Goal: Task Accomplishment & Management: Manage account settings

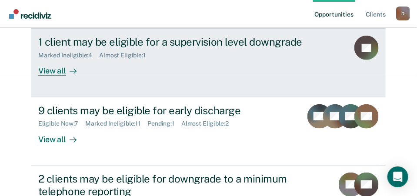
scroll to position [131, 0]
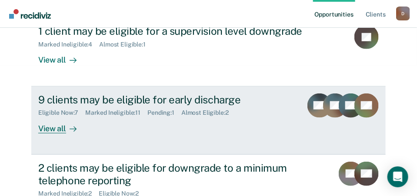
click at [51, 117] on div "View all" at bounding box center [62, 125] width 49 height 17
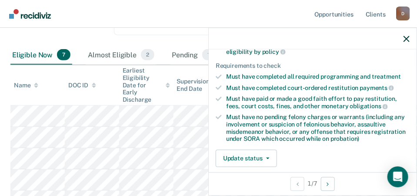
scroll to position [131, 0]
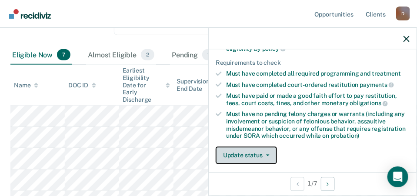
click at [256, 152] on button "Update status" at bounding box center [246, 155] width 61 height 17
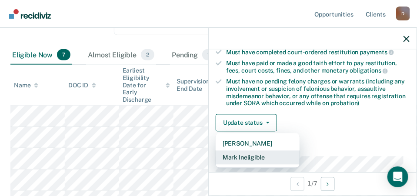
scroll to position [174, 0]
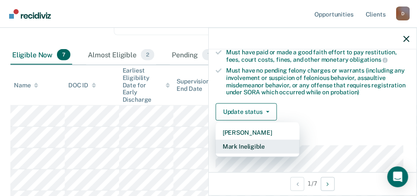
drag, startPoint x: 257, startPoint y: 144, endPoint x: 256, endPoint y: 149, distance: 4.8
click at [256, 149] on button "Mark Ineligible" at bounding box center [258, 147] width 84 height 14
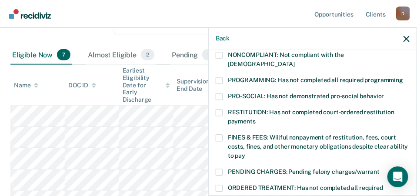
drag, startPoint x: 220, startPoint y: 52, endPoint x: 221, endPoint y: 59, distance: 7.2
click at [220, 53] on span at bounding box center [219, 55] width 7 height 7
click at [295, 61] on input "NONCOMPLIANT: Not compliant with the [DEMOGRAPHIC_DATA]" at bounding box center [295, 61] width 0 height 0
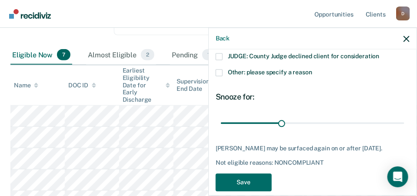
scroll to position [418, 0]
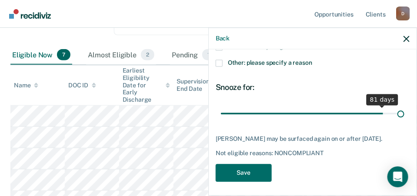
drag, startPoint x: 281, startPoint y: 100, endPoint x: 425, endPoint y: 105, distance: 145.0
type input "90"
click at [405, 106] on input "range" at bounding box center [313, 113] width 184 height 15
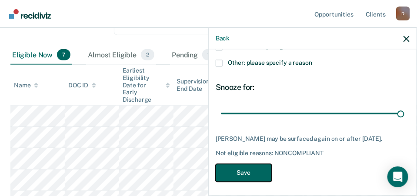
click at [241, 166] on button "Save" at bounding box center [244, 173] width 56 height 18
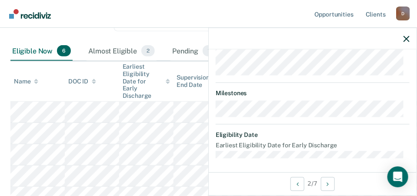
scroll to position [221, 0]
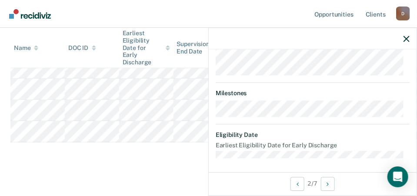
click at [285, 159] on div "DT Early Discharge Eligible Validated by data from COMS Completed at least half…" at bounding box center [313, 111] width 208 height 123
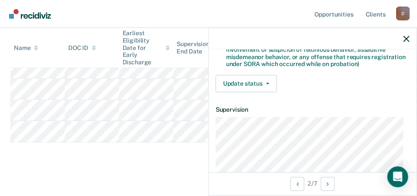
scroll to position [218, 0]
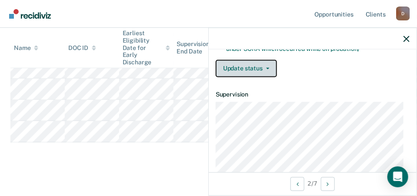
click at [262, 68] on button "Update status" at bounding box center [246, 68] width 61 height 17
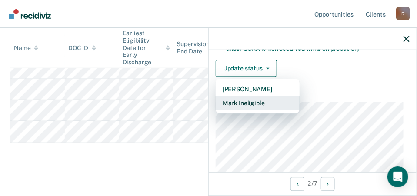
click at [262, 103] on button "Mark Ineligible" at bounding box center [258, 104] width 84 height 14
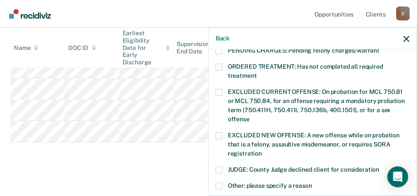
scroll to position [348, 0]
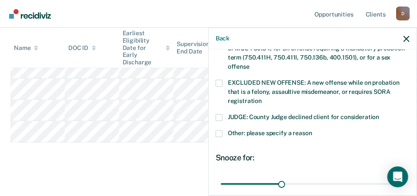
click at [220, 130] on span at bounding box center [219, 133] width 7 height 7
click at [312, 130] on input "Other: please specify a reason" at bounding box center [312, 130] width 0 height 0
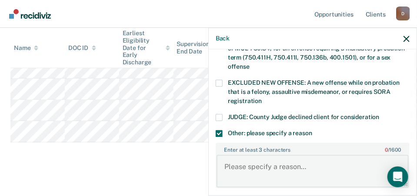
click at [293, 157] on textarea "Enter at least 3 characters 0 / 1600" at bounding box center [313, 171] width 192 height 32
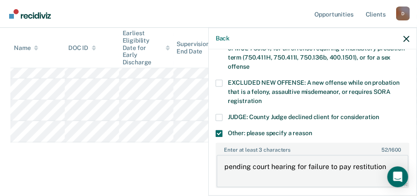
scroll to position [435, 0]
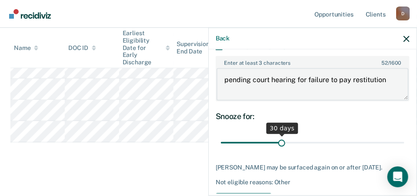
type textarea "pending court hearing for failure to pay restitution"
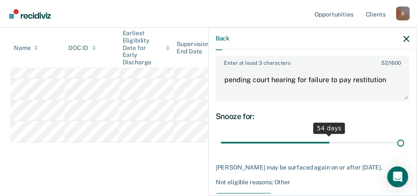
drag, startPoint x: 281, startPoint y: 131, endPoint x: 418, endPoint y: 127, distance: 137.1
type input "90"
click at [405, 135] on input "range" at bounding box center [313, 142] width 184 height 15
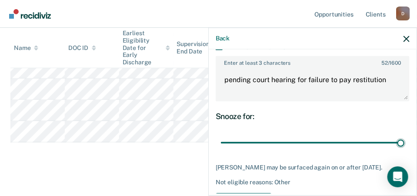
scroll to position [463, 0]
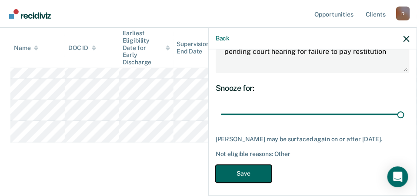
click at [260, 169] on button "Save" at bounding box center [244, 174] width 56 height 18
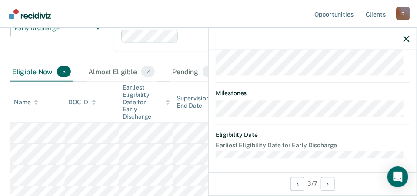
scroll to position [320, 0]
click at [306, 160] on div "JP Early Discharge Eligible Validated by data from COMS Completed at least half…" at bounding box center [313, 111] width 208 height 123
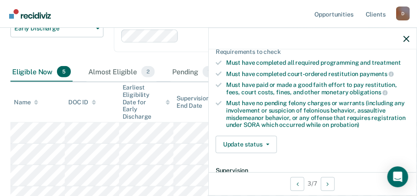
scroll to position [189, 0]
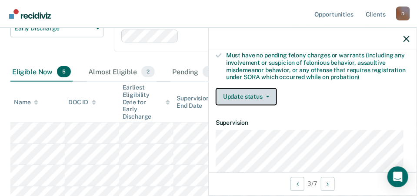
click at [244, 90] on button "Update status" at bounding box center [246, 96] width 61 height 17
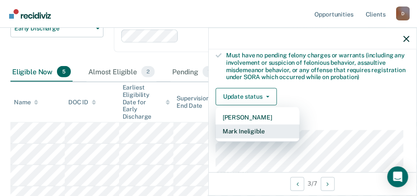
click at [244, 134] on button "Mark Ineligible" at bounding box center [258, 132] width 84 height 14
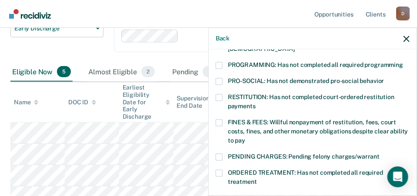
click at [216, 119] on span at bounding box center [219, 122] width 7 height 7
click at [245, 137] on input "FINES & FEES: Willful nonpayment of restitution, fees, court costs, fines, and …" at bounding box center [245, 137] width 0 height 0
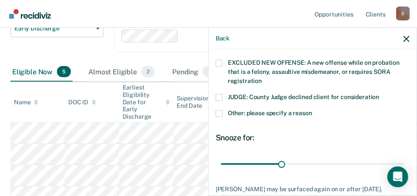
scroll to position [411, 0]
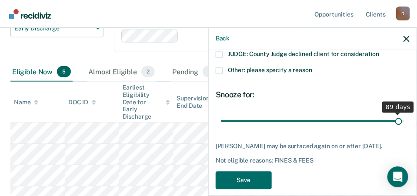
drag, startPoint x: 280, startPoint y: 109, endPoint x: 393, endPoint y: 101, distance: 113.4
type input "89"
click at [393, 114] on input "range" at bounding box center [313, 121] width 184 height 15
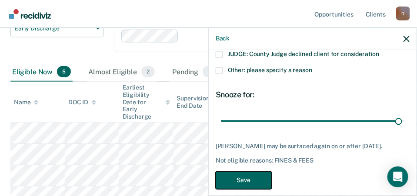
click at [251, 171] on button "Save" at bounding box center [244, 180] width 56 height 18
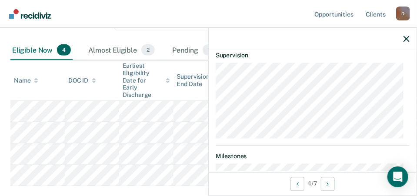
scroll to position [181, 0]
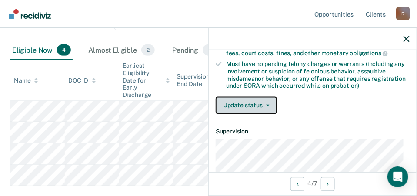
click at [233, 101] on button "Update status" at bounding box center [246, 105] width 61 height 17
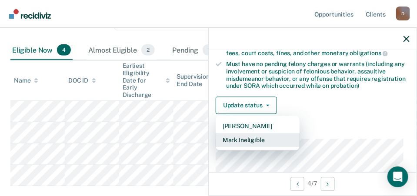
click at [251, 137] on button "Mark Ineligible" at bounding box center [258, 141] width 84 height 14
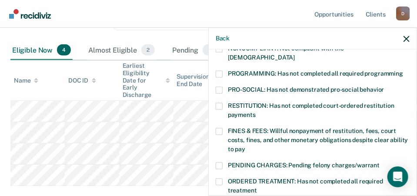
click at [221, 128] on span at bounding box center [219, 131] width 7 height 7
click at [245, 146] on input "FINES & FEES: Willful nonpayment of restitution, fees, court costs, fines, and …" at bounding box center [245, 146] width 0 height 0
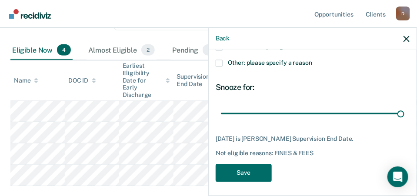
scroll to position [411, 0]
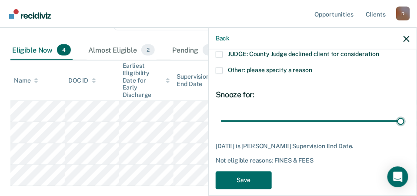
drag, startPoint x: 292, startPoint y: 103, endPoint x: 422, endPoint y: 102, distance: 130.1
type input "75"
click at [405, 114] on input "range" at bounding box center [313, 121] width 184 height 15
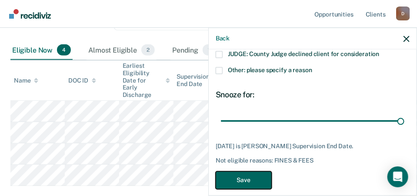
click at [244, 174] on button "Save" at bounding box center [244, 180] width 56 height 18
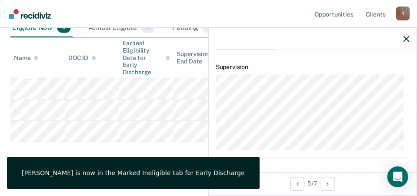
scroll to position [198, 0]
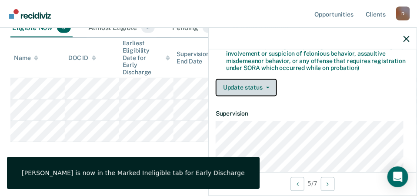
click at [256, 87] on button "Update status" at bounding box center [246, 87] width 61 height 17
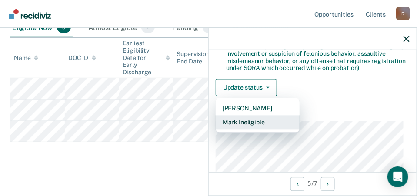
click at [259, 121] on button "Mark Ineligible" at bounding box center [258, 123] width 84 height 14
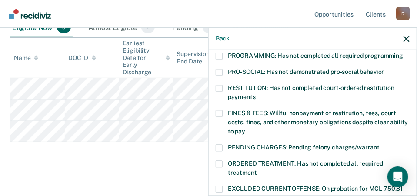
drag, startPoint x: 215, startPoint y: 101, endPoint x: 218, endPoint y: 110, distance: 9.6
click at [215, 101] on div "OM Which of the following requirements has [PERSON_NAME] not met? [MEDICAL_DATA…" at bounding box center [313, 122] width 208 height 144
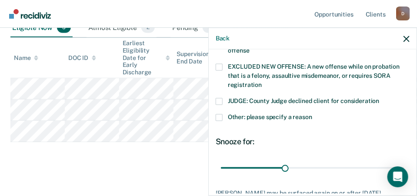
scroll to position [411, 0]
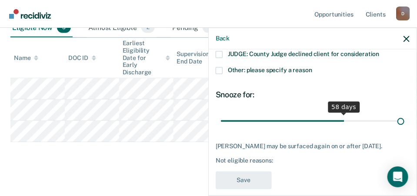
drag, startPoint x: 282, startPoint y: 109, endPoint x: 422, endPoint y: 107, distance: 140.1
type input "85"
click at [405, 114] on input "range" at bounding box center [313, 121] width 184 height 15
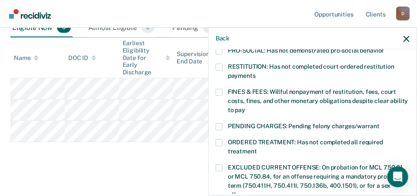
scroll to position [194, 0]
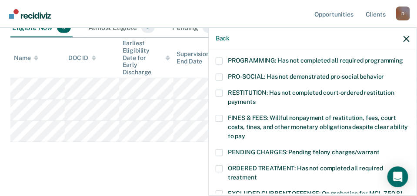
click at [218, 115] on span at bounding box center [219, 118] width 7 height 7
click at [245, 133] on input "FINES & FEES: Willful nonpayment of restitution, fees, court costs, fines, and …" at bounding box center [245, 133] width 0 height 0
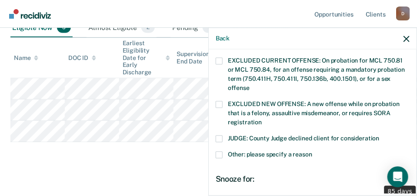
scroll to position [411, 0]
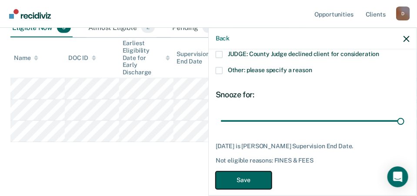
click at [239, 171] on button "Save" at bounding box center [244, 180] width 56 height 18
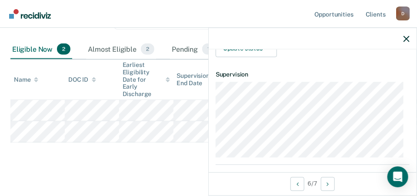
scroll to position [181, 0]
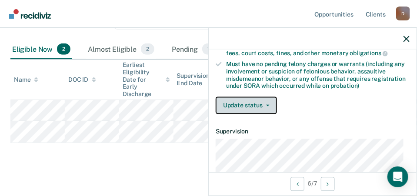
click at [248, 101] on button "Update status" at bounding box center [246, 105] width 61 height 17
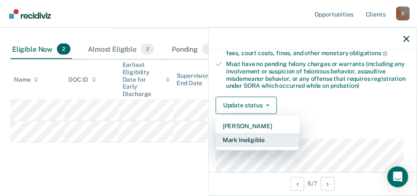
click at [264, 137] on button "Mark Ineligible" at bounding box center [258, 141] width 84 height 14
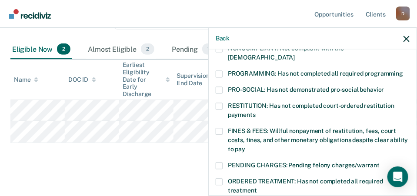
click at [220, 128] on span at bounding box center [219, 131] width 7 height 7
click at [245, 146] on input "FINES & FEES: Willful nonpayment of restitution, fees, court costs, fines, and …" at bounding box center [245, 146] width 0 height 0
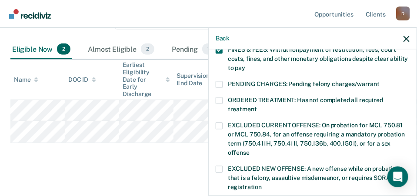
scroll to position [355, 0]
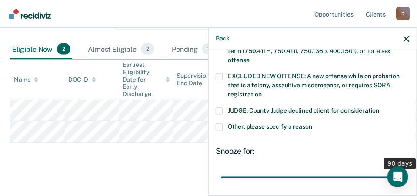
drag, startPoint x: 278, startPoint y: 167, endPoint x: 398, endPoint y: 159, distance: 120.3
type input "90"
click at [398, 170] on input "range" at bounding box center [313, 177] width 184 height 15
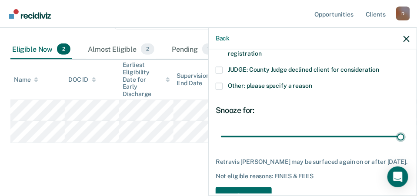
scroll to position [418, 0]
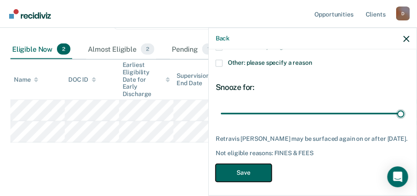
click at [239, 170] on button "Save" at bounding box center [244, 173] width 56 height 18
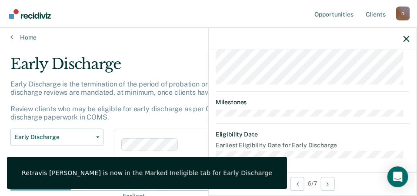
scroll to position [0, 0]
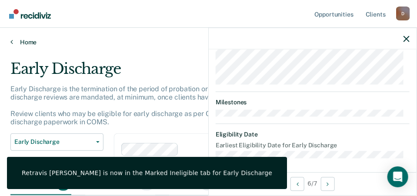
click at [13, 42] on icon at bounding box center [11, 41] width 3 height 7
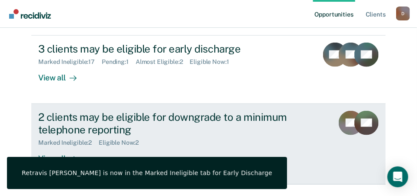
scroll to position [185, 0]
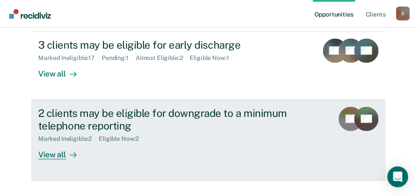
click at [49, 143] on div "View all" at bounding box center [62, 151] width 49 height 17
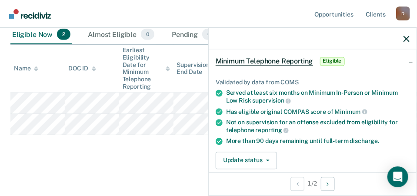
scroll to position [87, 0]
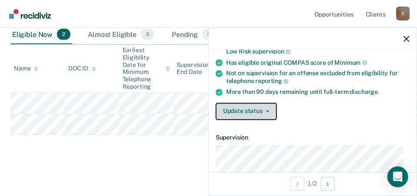
click at [259, 114] on button "Update status" at bounding box center [246, 111] width 61 height 17
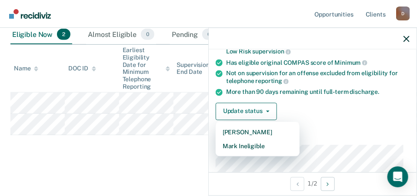
click at [184, 153] on div "Minimum Telephone Reporting Minimum Telephone Reporting is a level of supervisi…" at bounding box center [208, 34] width 396 height 251
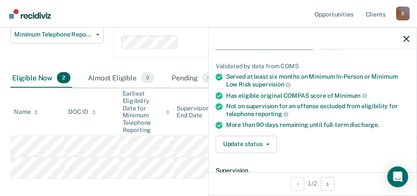
scroll to position [44, 0]
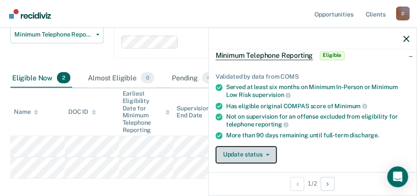
click at [266, 149] on button "Update status" at bounding box center [246, 154] width 61 height 17
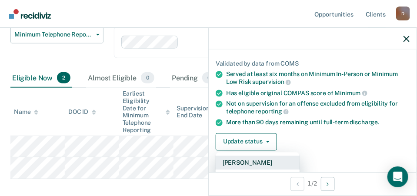
scroll to position [87, 0]
